Goal: Task Accomplishment & Management: Manage account settings

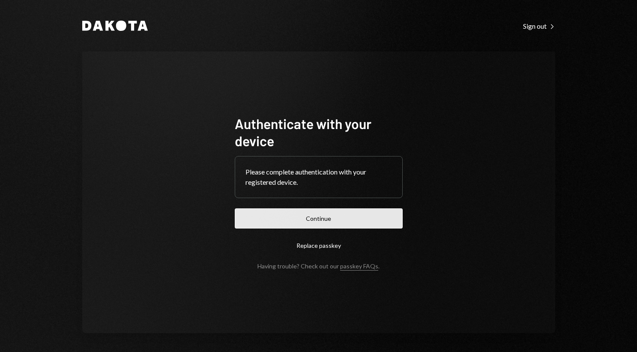
click at [343, 226] on button "Continue" at bounding box center [319, 218] width 168 height 20
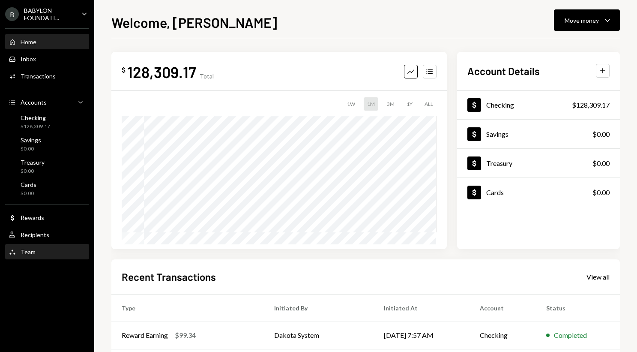
click at [47, 251] on div "Team Team" at bounding box center [47, 252] width 77 height 8
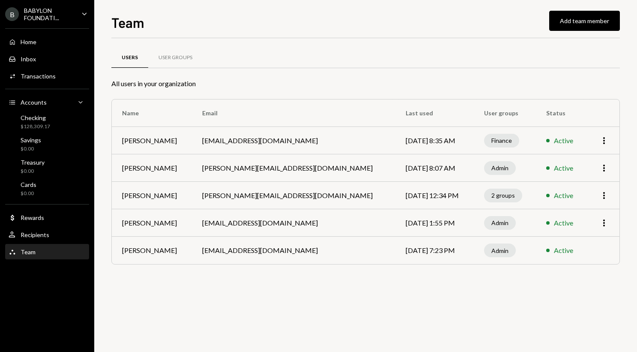
click at [79, 8] on div "B BABYLON FOUNDATI... Caret Down" at bounding box center [47, 14] width 94 height 15
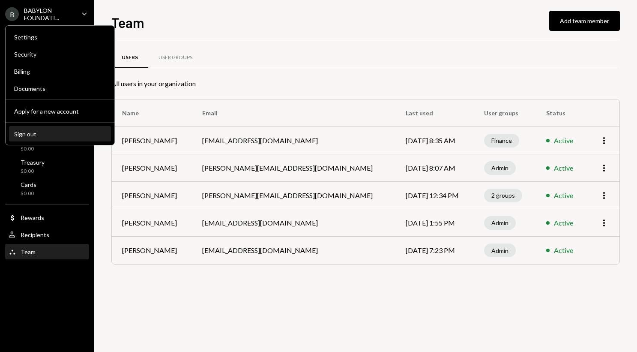
click at [57, 133] on div "Sign out" at bounding box center [60, 133] width 92 height 7
